Goal: Transaction & Acquisition: Obtain resource

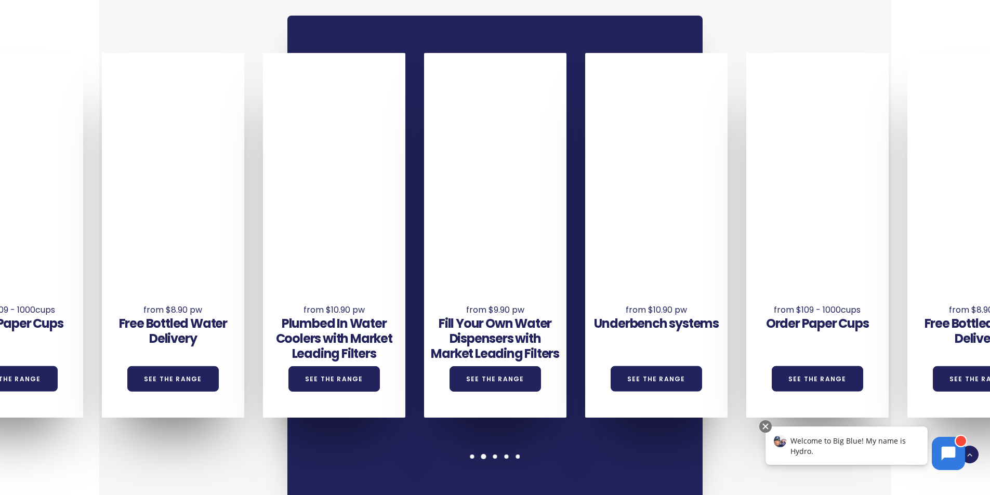
scroll to position [779, 0]
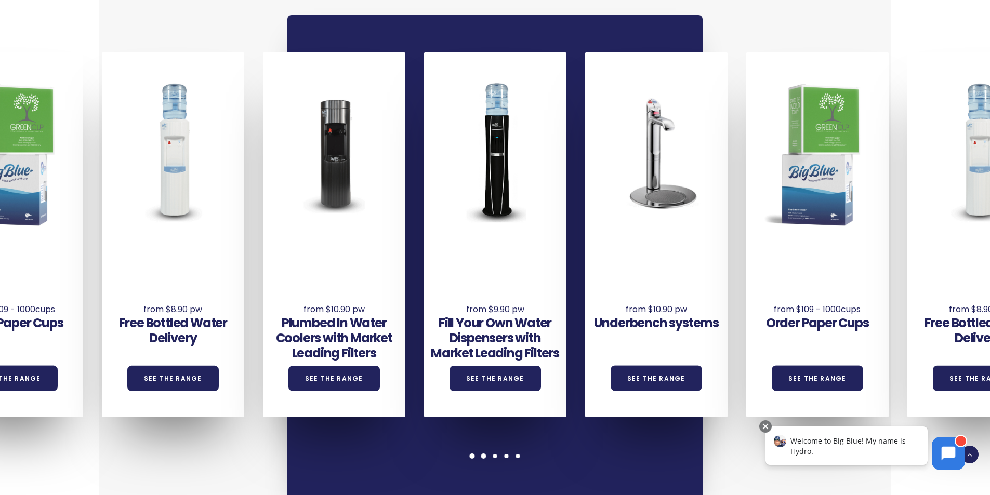
click at [470, 453] on span at bounding box center [472, 455] width 5 height 5
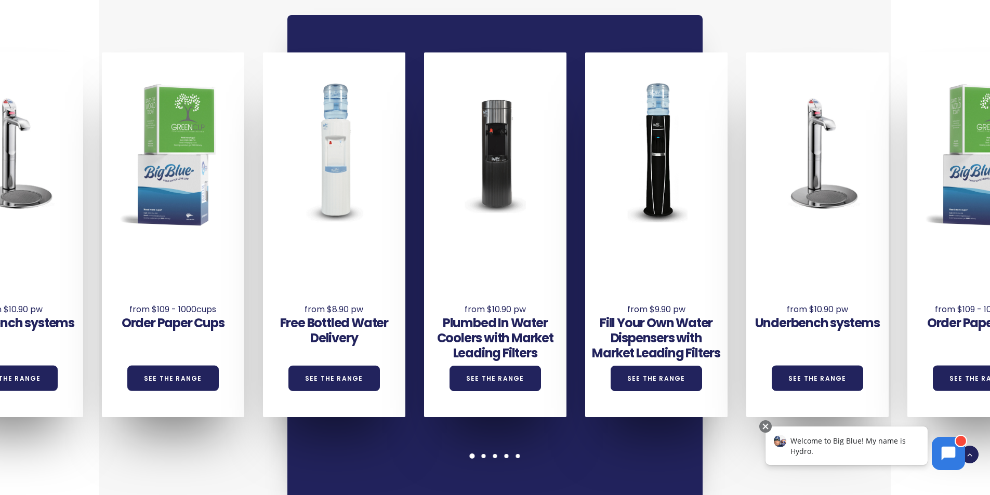
click at [470, 453] on span at bounding box center [472, 455] width 5 height 5
click at [330, 180] on div at bounding box center [334, 152] width 142 height 189
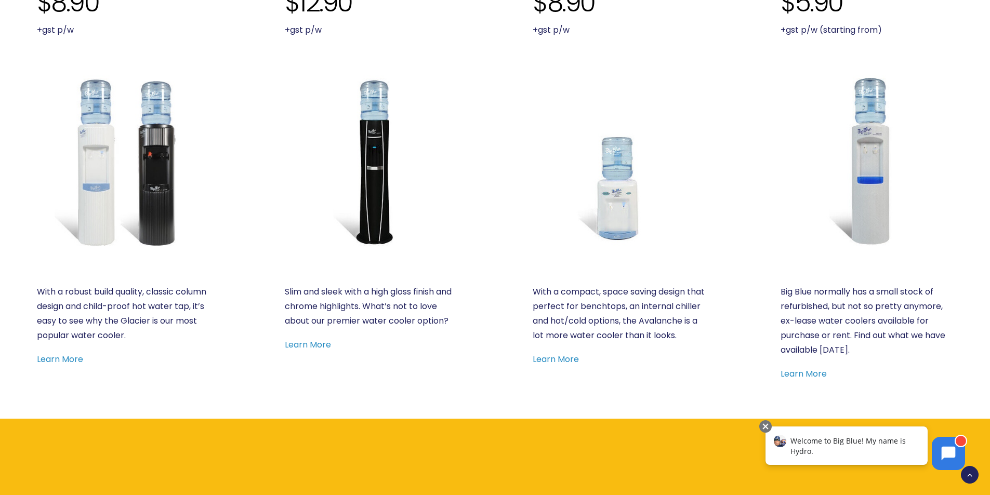
scroll to position [571, 0]
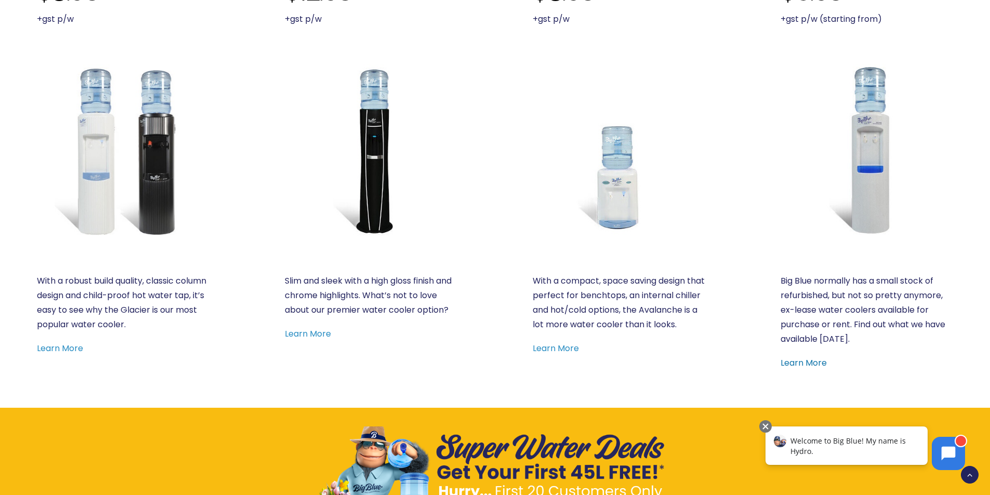
click at [801, 361] on link "Learn More" at bounding box center [803, 363] width 46 height 12
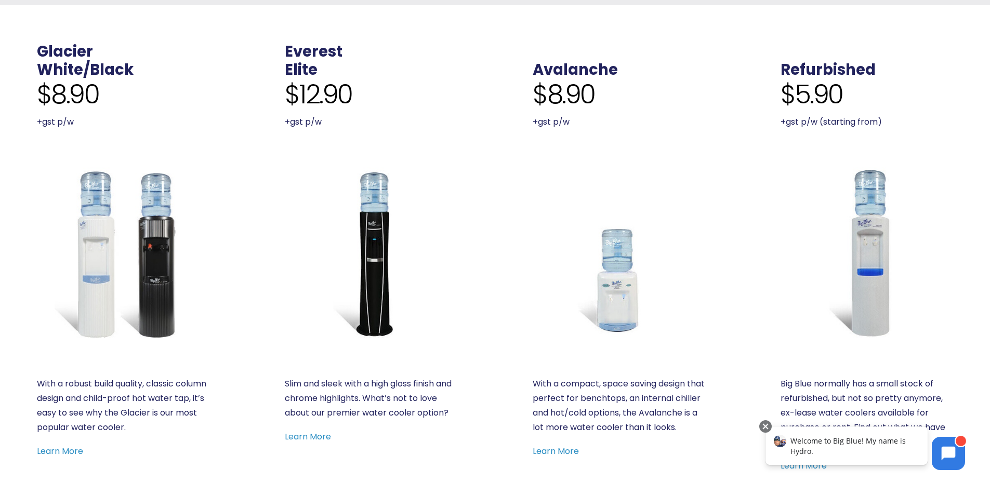
scroll to position [468, 0]
click at [43, 452] on link "Learn More" at bounding box center [60, 452] width 46 height 12
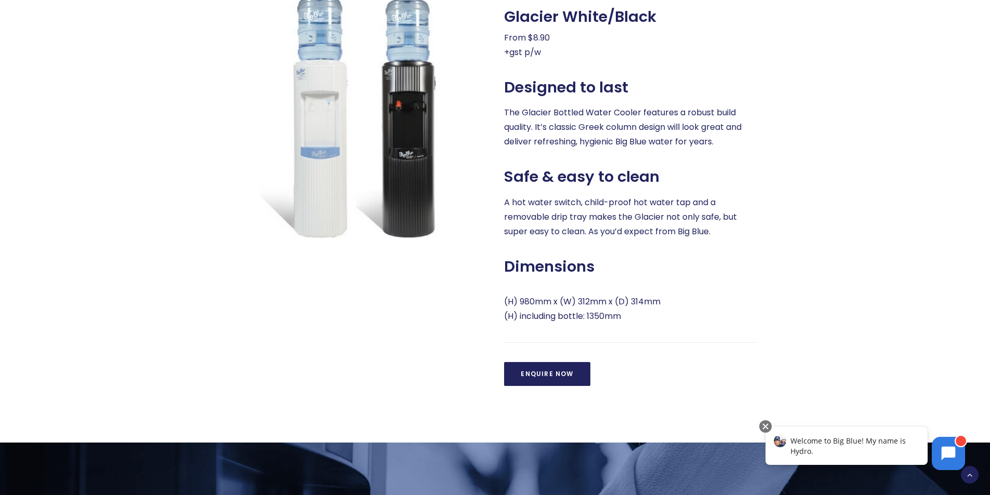
scroll to position [518, 0]
click at [554, 370] on link "Enquire Now" at bounding box center [547, 374] width 86 height 24
